Goal: Task Accomplishment & Management: Manage account settings

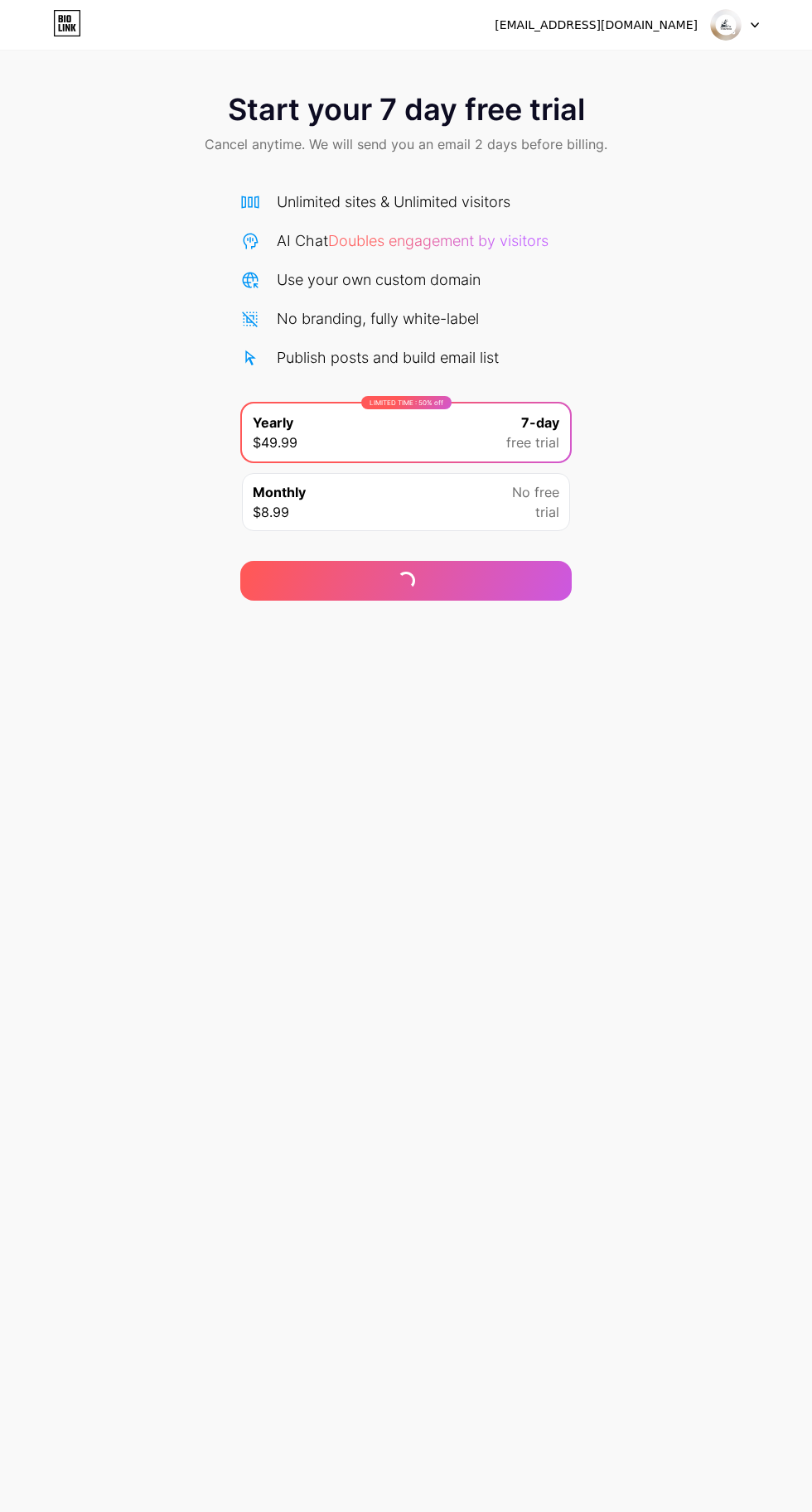
click at [722, 30] on img at bounding box center [725, 24] width 31 height 31
click at [664, 64] on li "Logout" at bounding box center [655, 68] width 206 height 45
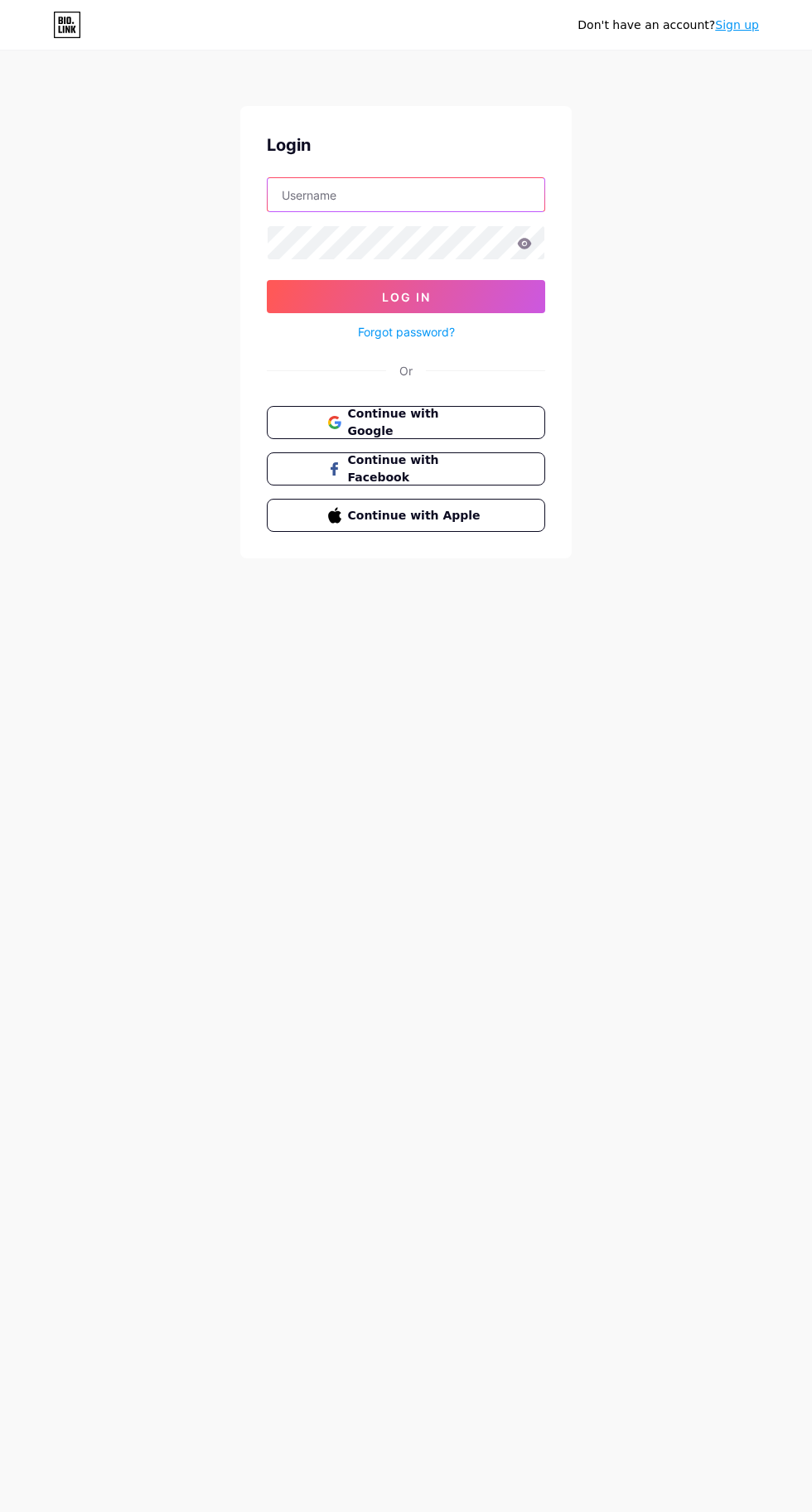
click at [430, 194] on input "text" at bounding box center [406, 194] width 277 height 33
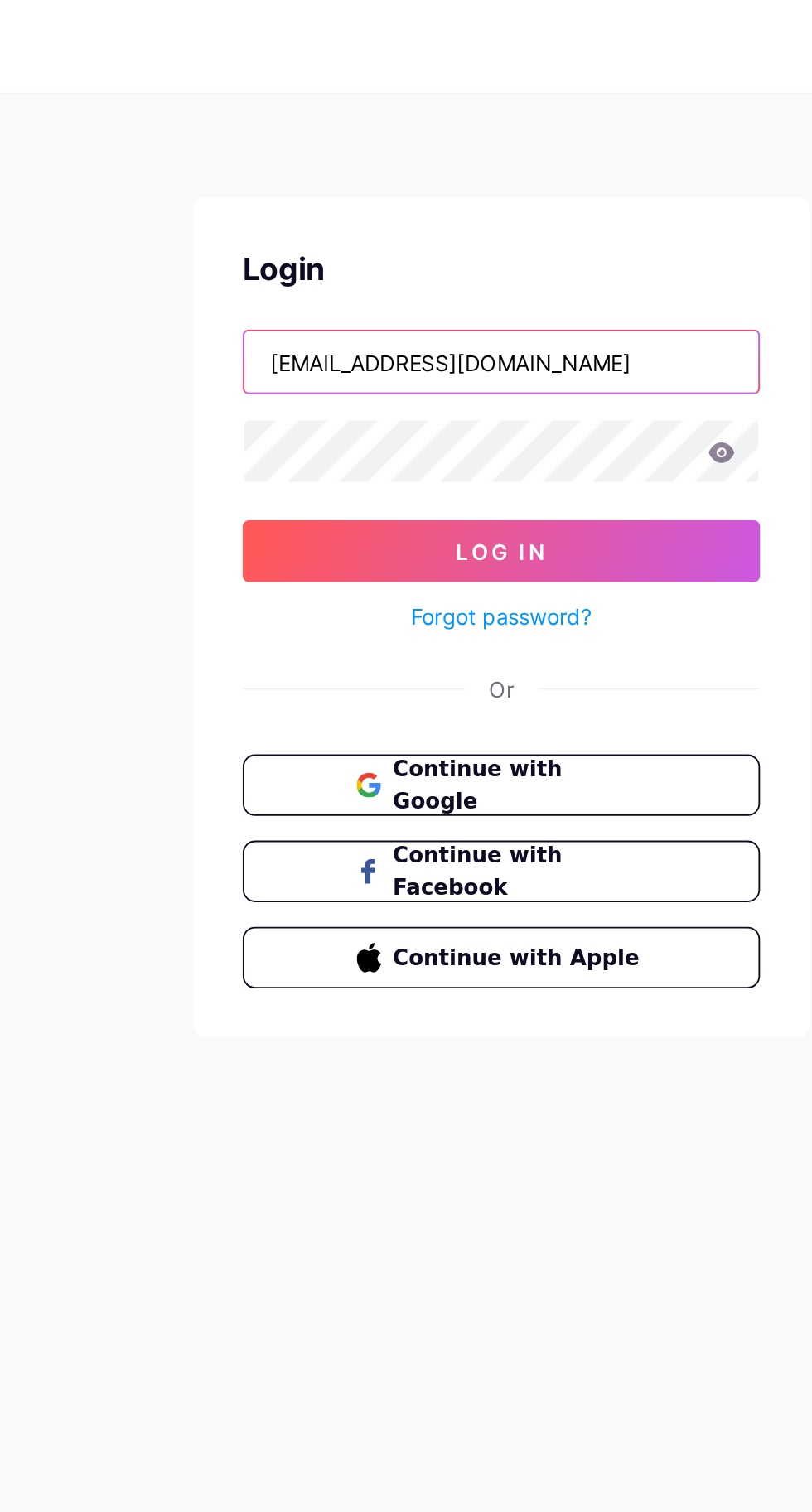
click at [455, 195] on input "[EMAIL_ADDRESS][DOMAIN_NAME]" at bounding box center [406, 194] width 277 height 33
type input "n"
type input "[EMAIL_ADDRESS][DOMAIN_NAME]"
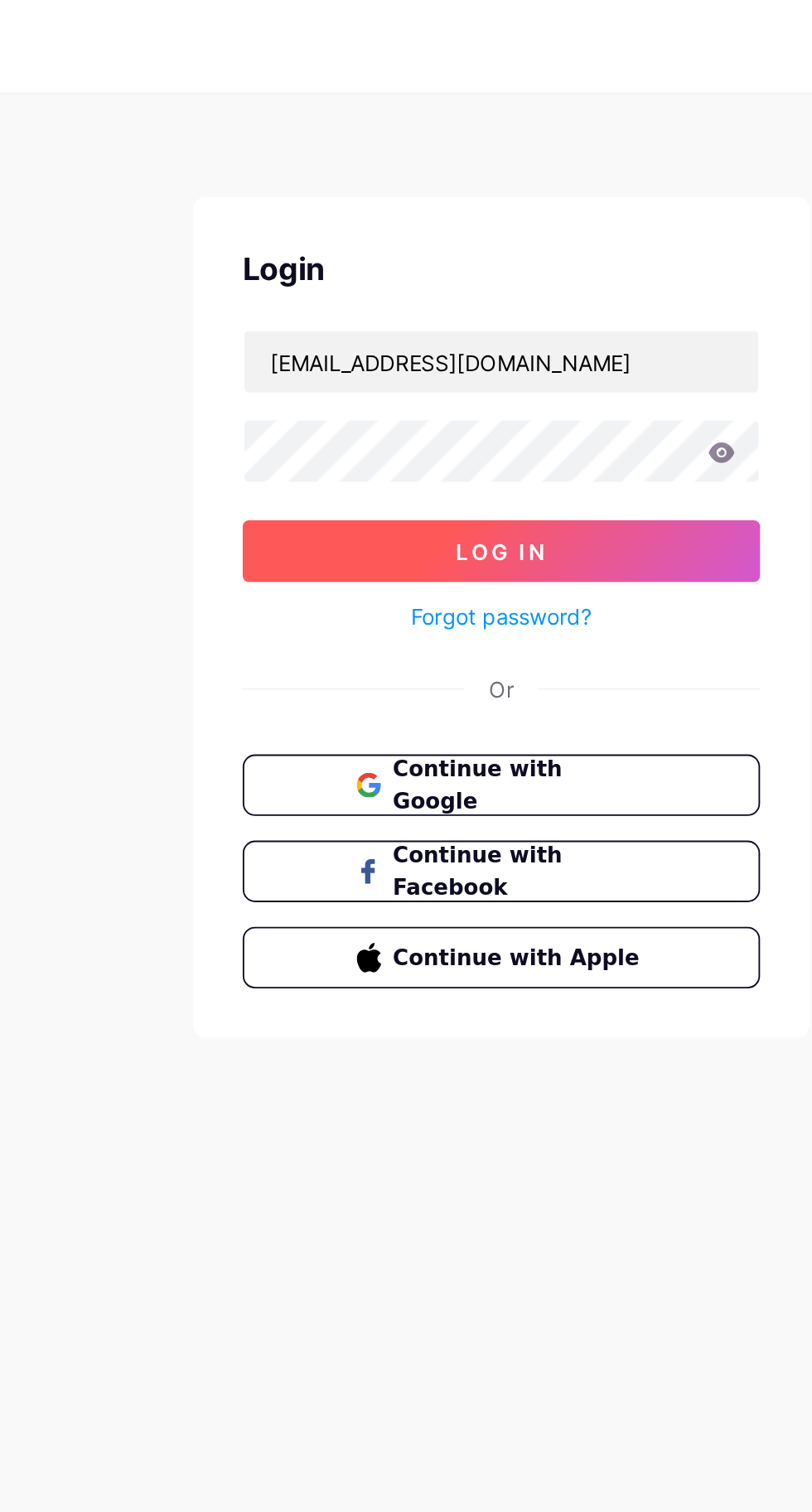
click at [499, 292] on button "Log In" at bounding box center [406, 296] width 278 height 33
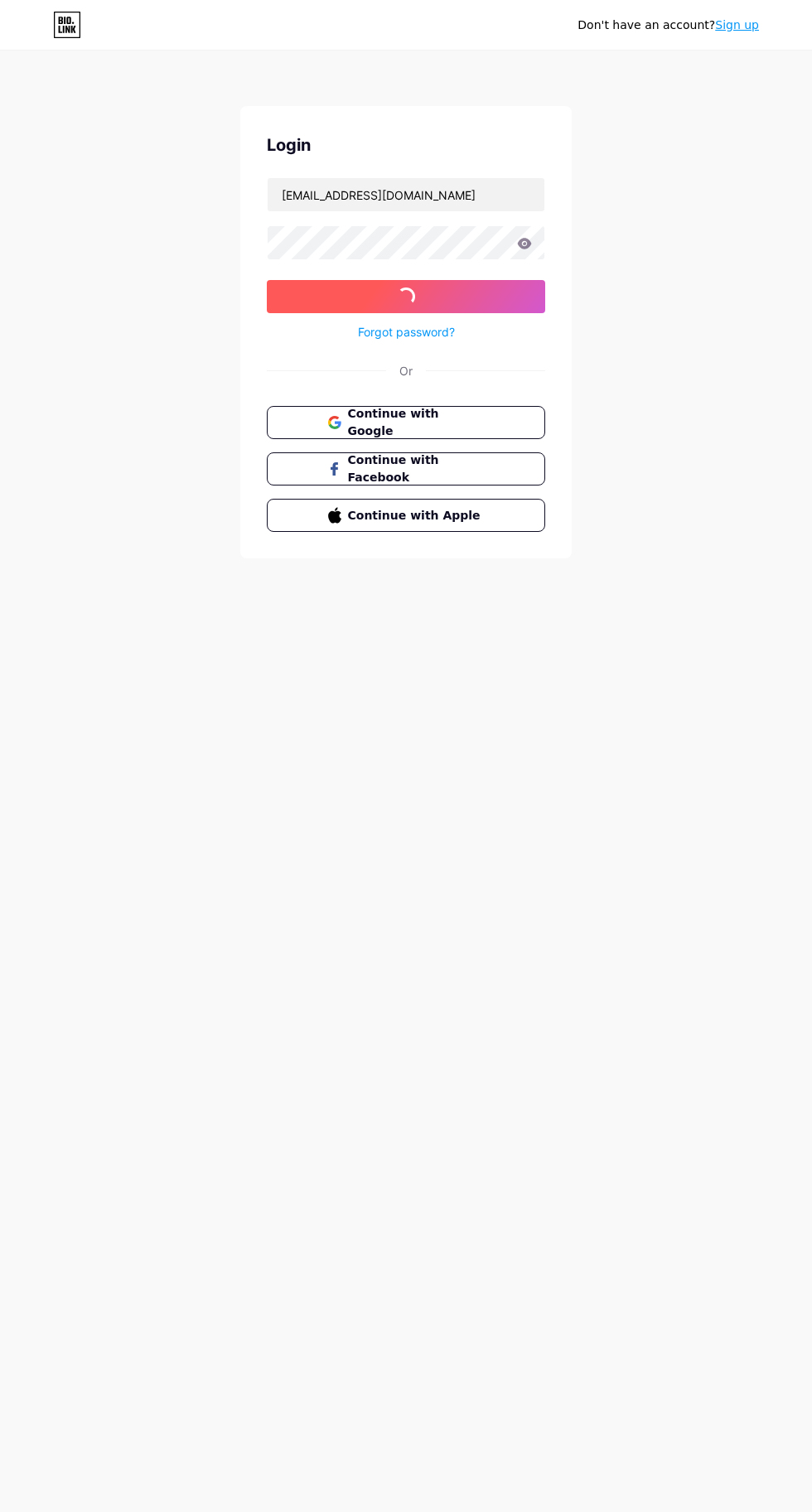
scroll to position [1, 0]
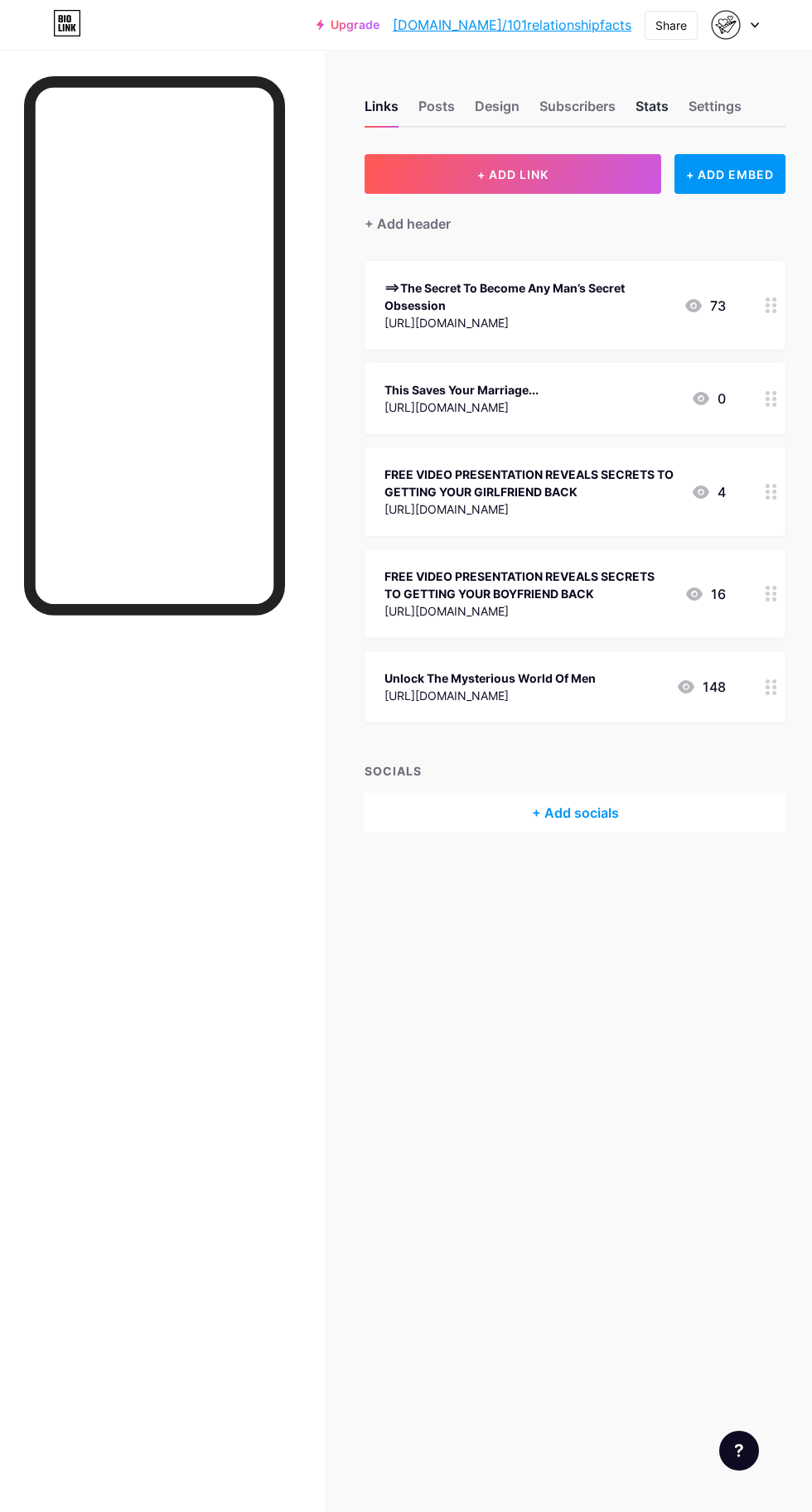
click at [636, 107] on div "Stats" at bounding box center [651, 111] width 33 height 30
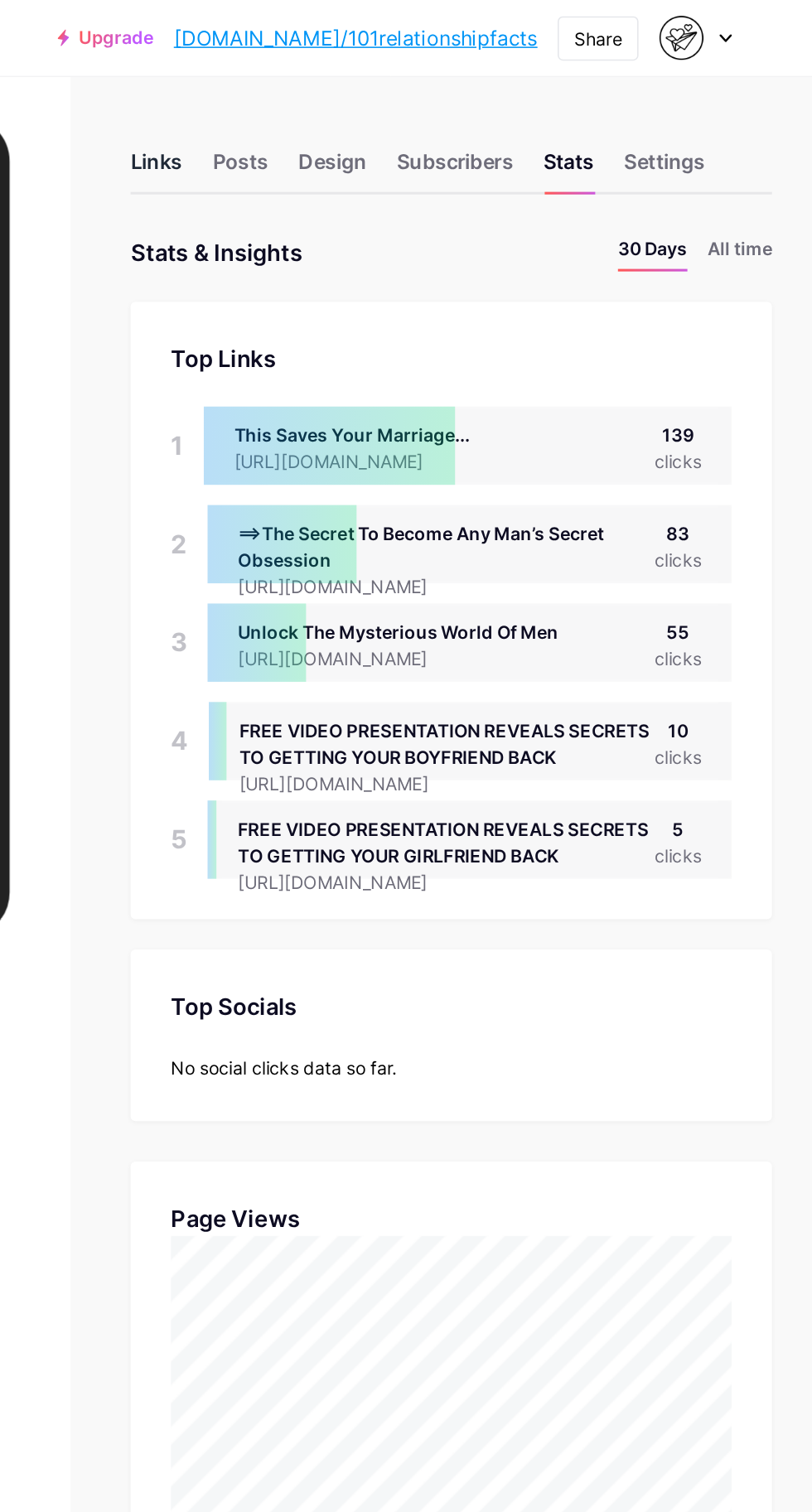
click at [393, 106] on div "Links" at bounding box center [382, 111] width 34 height 30
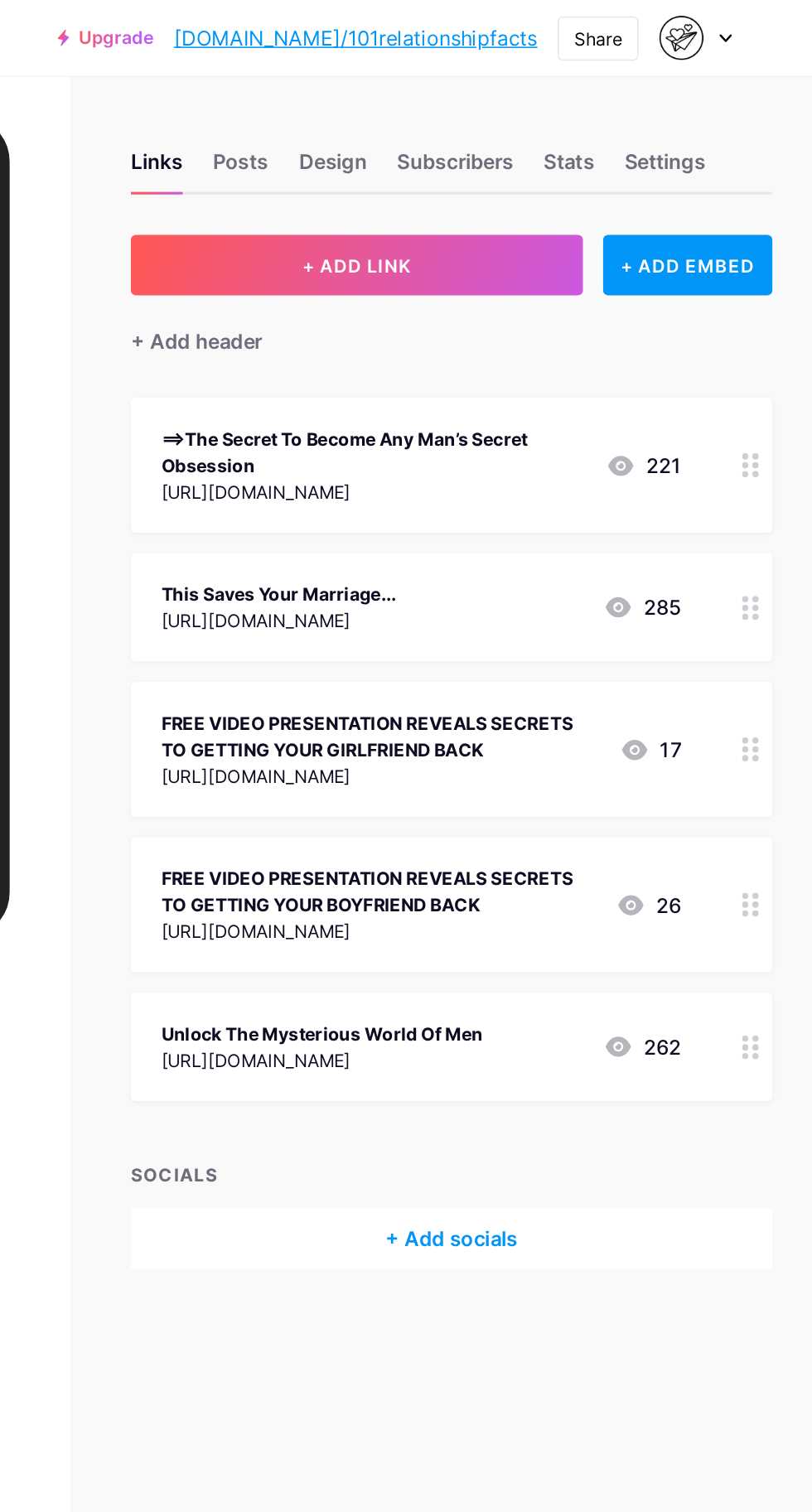
click at [753, 409] on div "This Saves Your Marriage... [URL][DOMAIN_NAME] 285" at bounding box center [575, 398] width 420 height 71
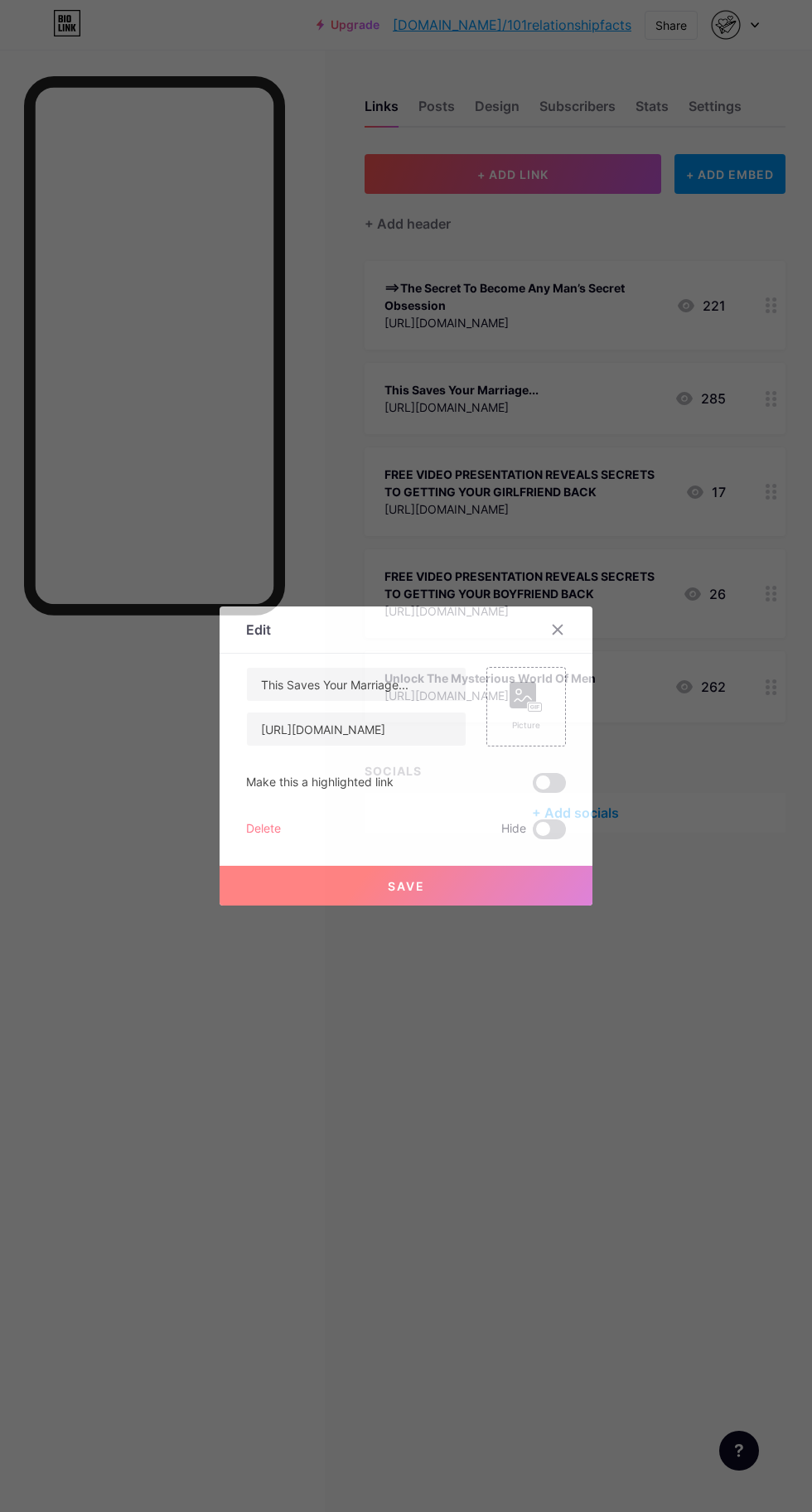
click at [266, 839] on div "Delete" at bounding box center [263, 829] width 35 height 20
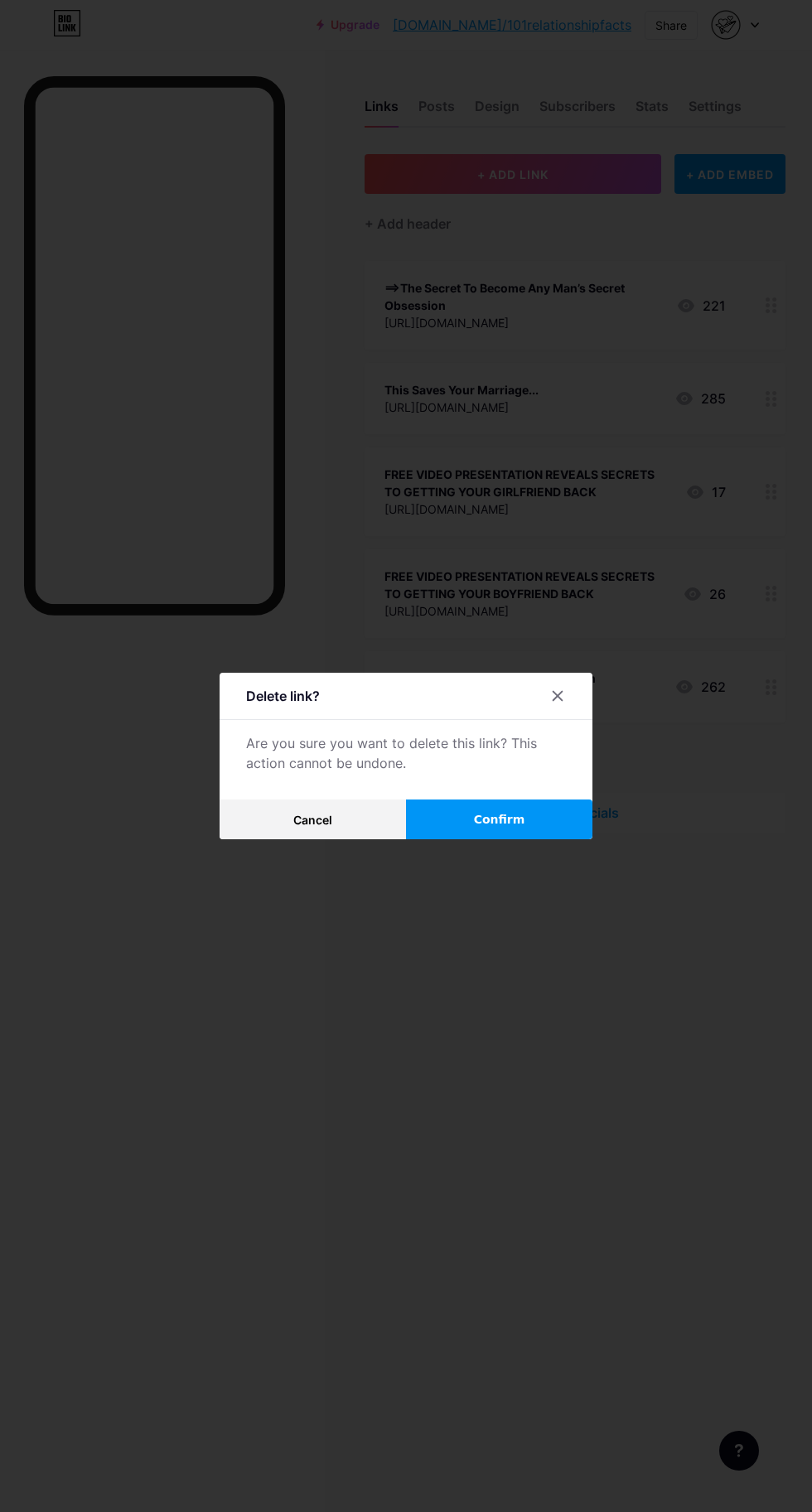
click at [525, 839] on button "Confirm" at bounding box center [499, 819] width 186 height 40
click at [548, 839] on button "Confirm" at bounding box center [499, 819] width 186 height 40
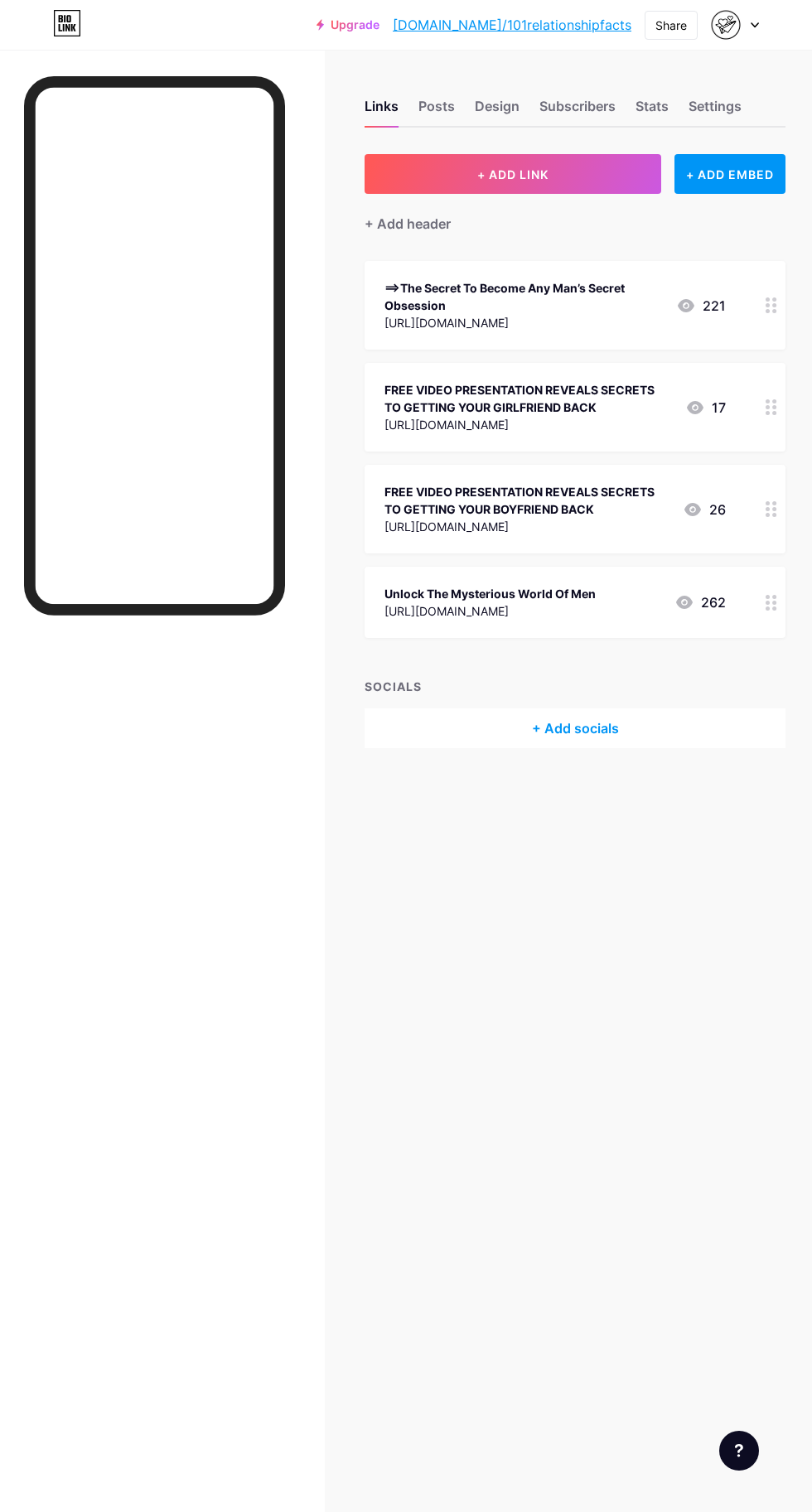
click at [773, 615] on div at bounding box center [771, 602] width 28 height 71
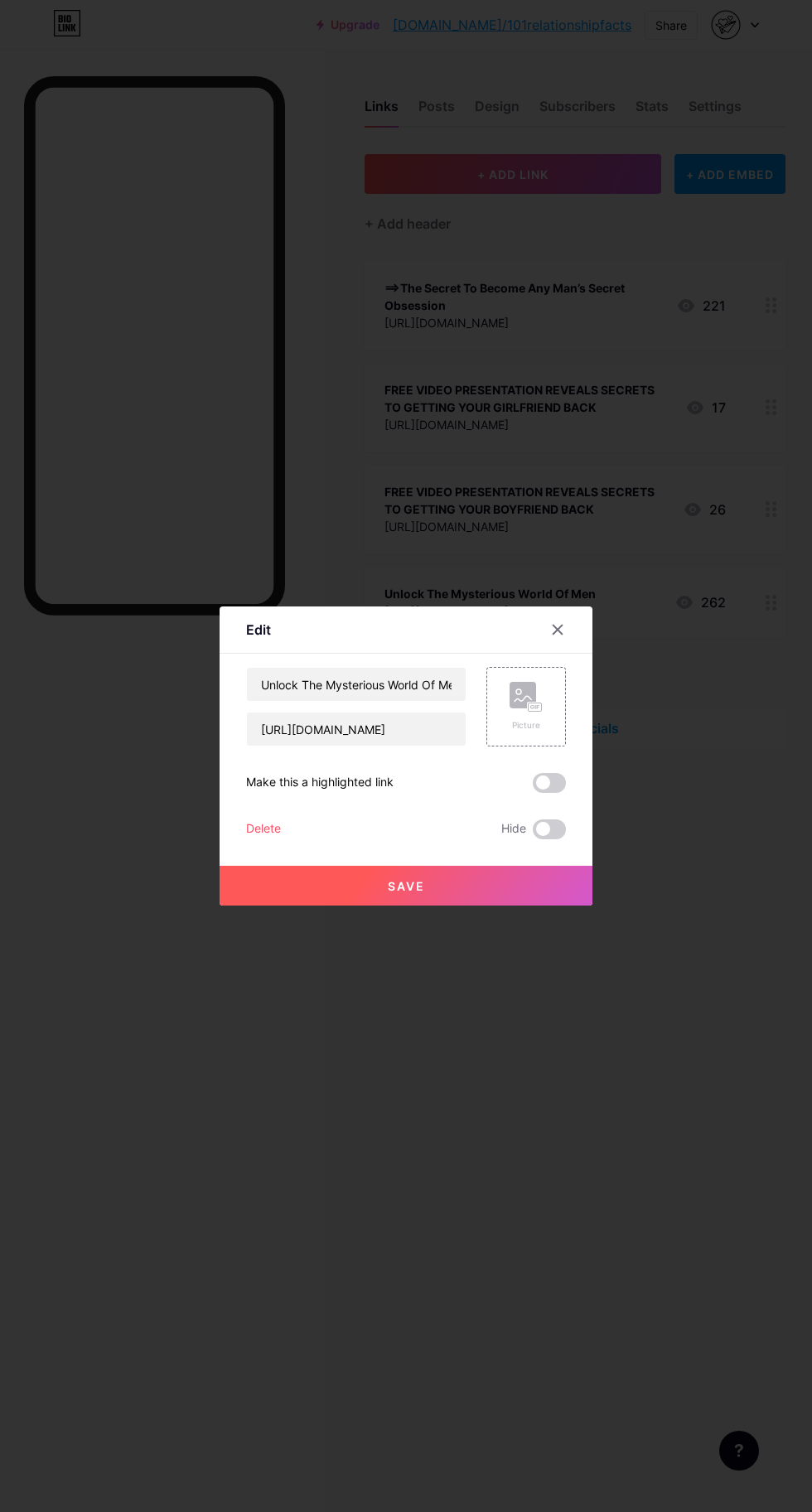
click at [271, 839] on div "Delete" at bounding box center [263, 829] width 35 height 20
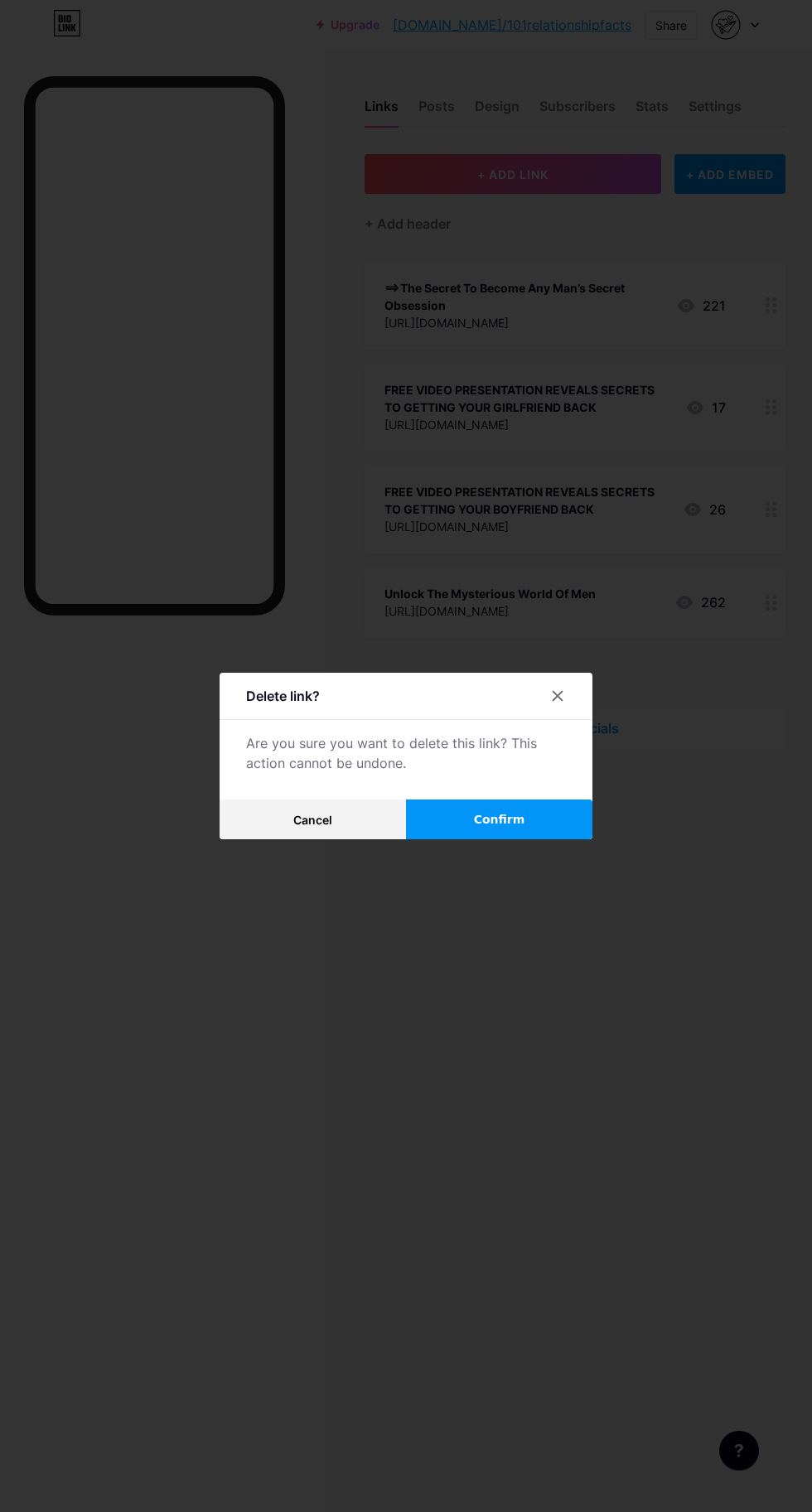
click at [558, 839] on button "Confirm" at bounding box center [499, 819] width 186 height 40
